Goal: Information Seeking & Learning: Learn about a topic

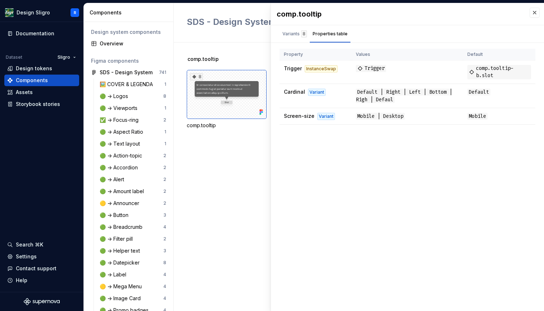
scroll to position [349, 0]
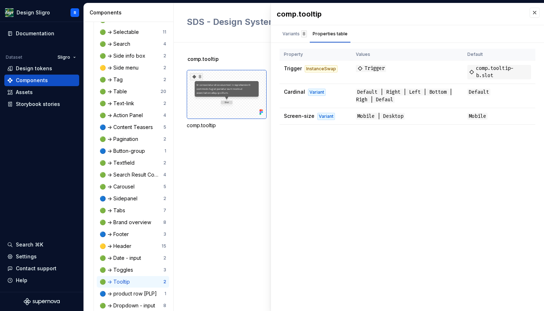
click at [253, 158] on div "comp.tooltip 8 comp.tooltip comp.tooltip.arrow" at bounding box center [365, 176] width 357 height 268
click at [122, 150] on div "🔵 -> Button-group" at bounding box center [124, 150] width 48 height 7
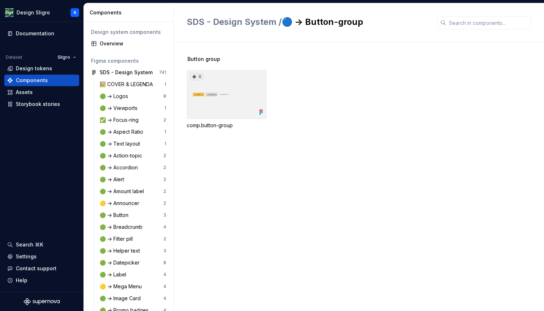
click at [236, 81] on div "6" at bounding box center [227, 94] width 80 height 49
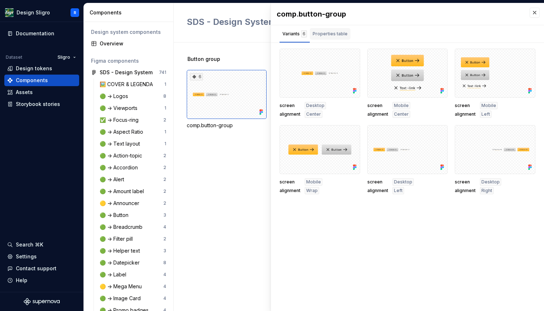
click at [330, 34] on div "Properties table" at bounding box center [330, 33] width 35 height 7
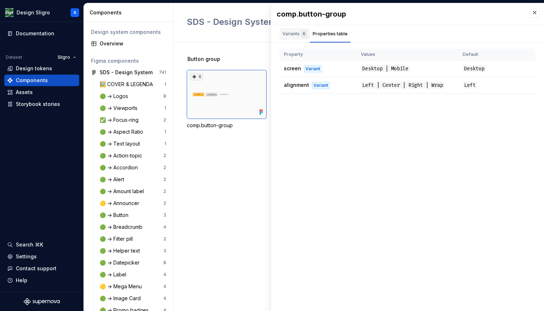
click at [294, 36] on div "Variants 6" at bounding box center [295, 33] width 24 height 7
